Goal: Information Seeking & Learning: Learn about a topic

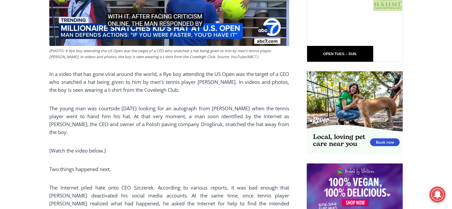
scroll to position [395, 0]
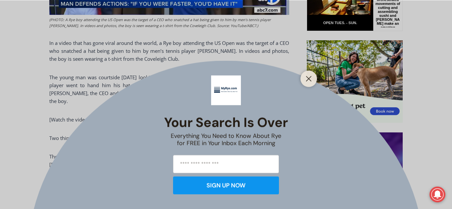
click at [308, 79] on line "Close" at bounding box center [308, 78] width 5 height 5
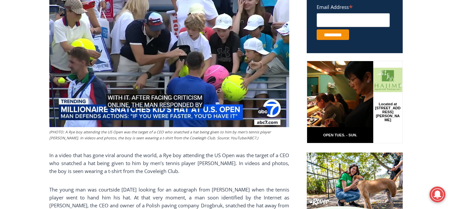
scroll to position [0, 0]
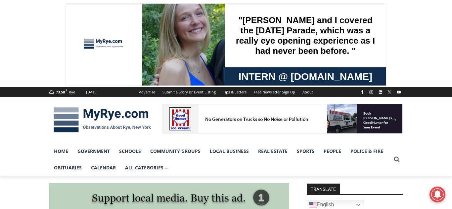
click at [79, 137] on img at bounding box center [102, 120] width 106 height 34
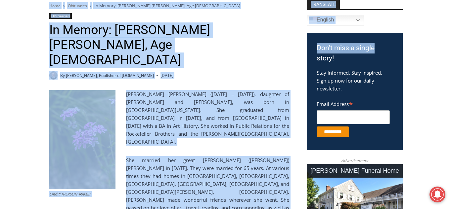
scroll to position [188, 0]
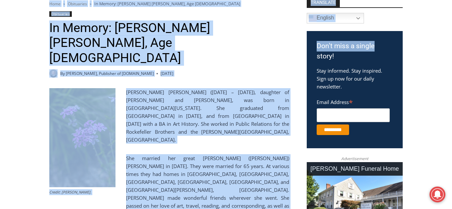
drag, startPoint x: 451, startPoint y: 6, endPoint x: 451, endPoint y: 34, distance: 28.5
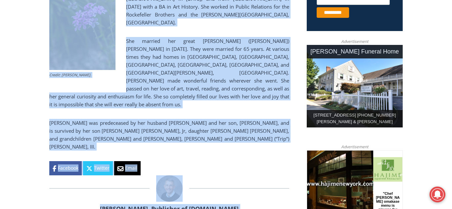
scroll to position [307, 0]
